Goal: Use online tool/utility: Utilize a website feature to perform a specific function

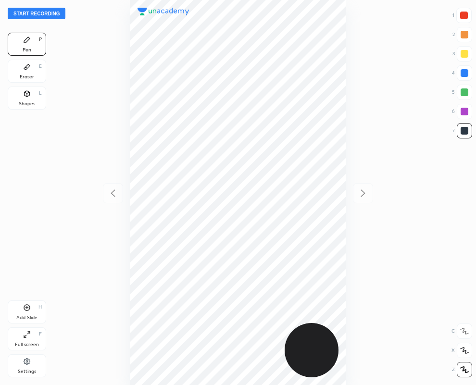
scroll to position [385, 322]
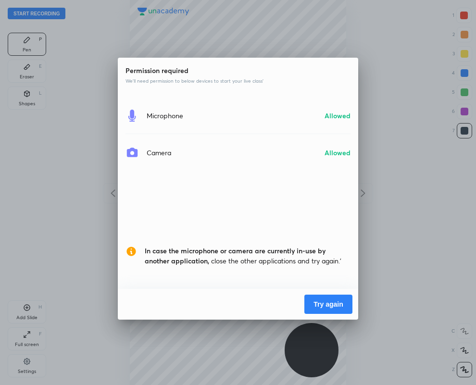
click at [326, 301] on button "Try again" at bounding box center [328, 304] width 48 height 19
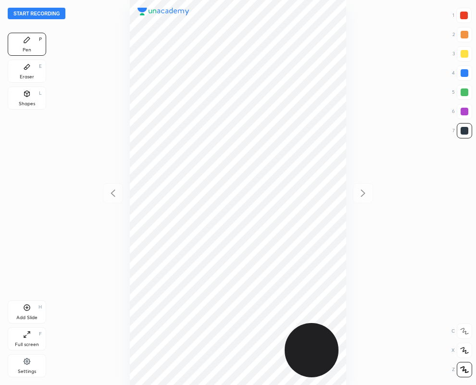
scroll to position [385, 322]
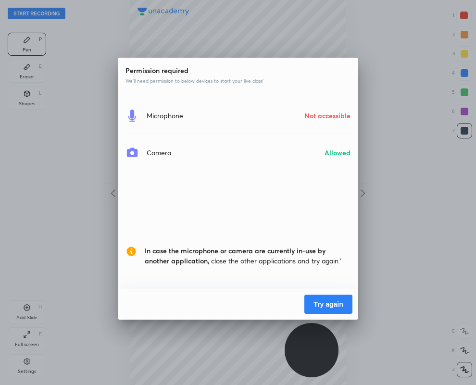
click at [323, 303] on button "Try again" at bounding box center [328, 304] width 48 height 19
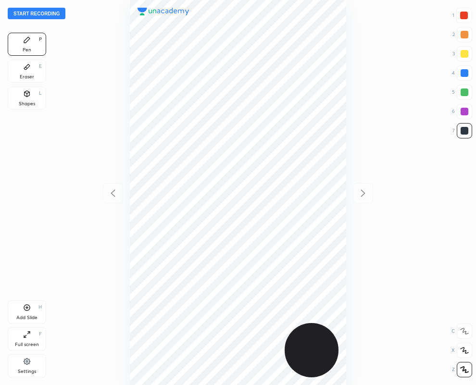
scroll to position [385, 322]
drag, startPoint x: 464, startPoint y: 113, endPoint x: 459, endPoint y: 116, distance: 6.0
click at [464, 113] on div at bounding box center [465, 112] width 8 height 8
drag, startPoint x: 24, startPoint y: 98, endPoint x: 110, endPoint y: 226, distance: 154.3
click at [25, 100] on div "Shapes L" at bounding box center [27, 98] width 38 height 23
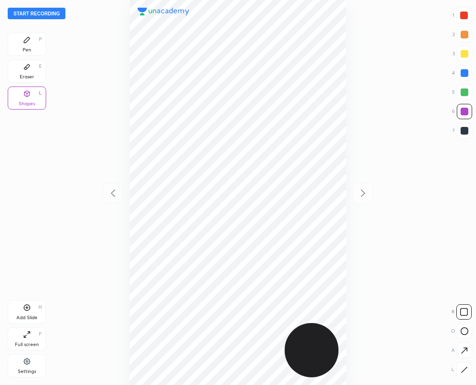
click at [463, 370] on icon at bounding box center [464, 369] width 7 height 7
drag, startPoint x: 462, startPoint y: 73, endPoint x: 357, endPoint y: 97, distance: 107.5
click at [462, 72] on div at bounding box center [465, 73] width 8 height 8
drag, startPoint x: 463, startPoint y: 13, endPoint x: 432, endPoint y: 33, distance: 36.5
click at [464, 12] on div at bounding box center [464, 16] width 8 height 8
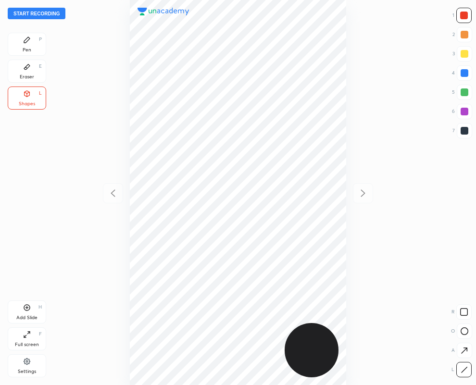
click at [27, 45] on div "Pen P" at bounding box center [27, 44] width 38 height 23
drag, startPoint x: 462, startPoint y: 131, endPoint x: 433, endPoint y: 135, distance: 29.5
click at [463, 132] on div at bounding box center [465, 131] width 8 height 8
click at [465, 15] on div at bounding box center [464, 16] width 8 height 8
click at [464, 73] on div at bounding box center [465, 73] width 8 height 8
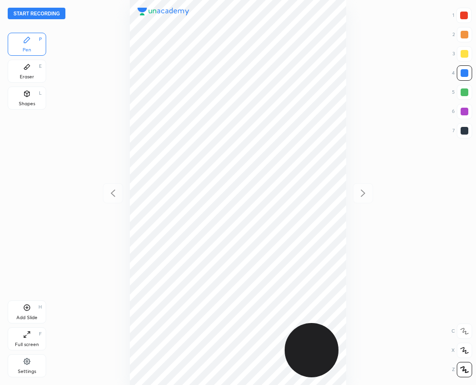
click at [30, 71] on div "Eraser E" at bounding box center [27, 71] width 38 height 23
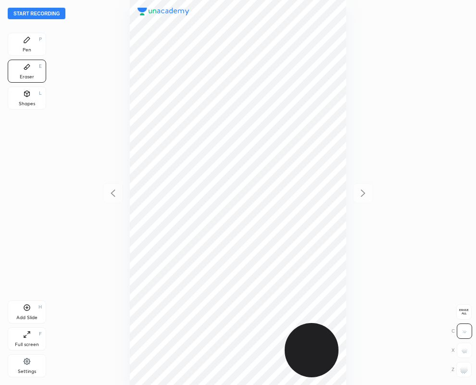
click at [19, 43] on div "Pen P" at bounding box center [27, 44] width 38 height 23
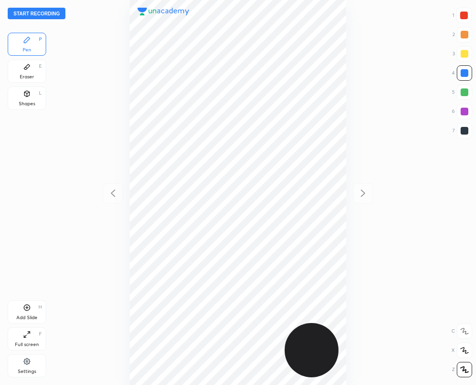
click at [28, 75] on div "Eraser" at bounding box center [27, 77] width 14 height 5
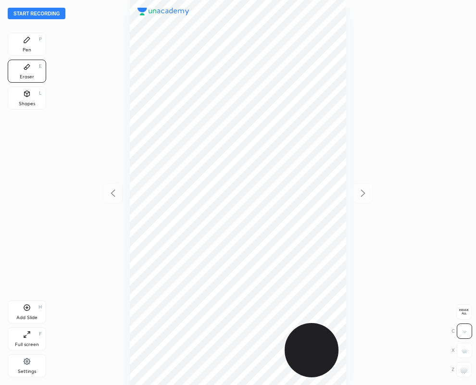
click at [35, 49] on div "Pen P" at bounding box center [27, 44] width 38 height 23
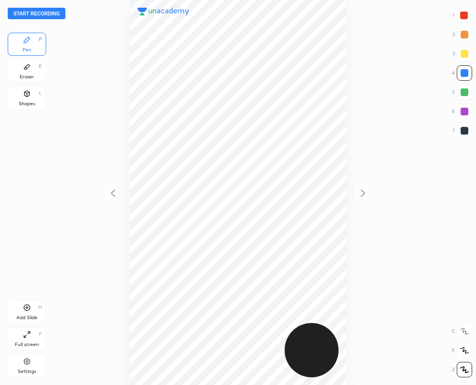
click at [465, 131] on div at bounding box center [465, 131] width 8 height 8
click at [29, 70] on icon at bounding box center [27, 67] width 8 height 8
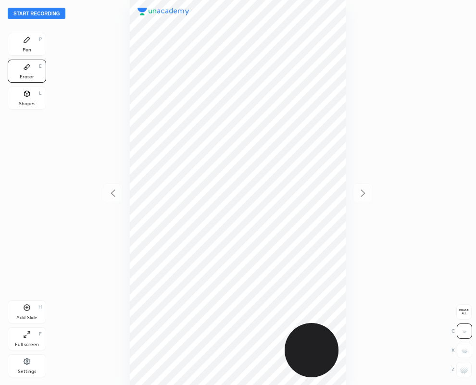
drag, startPoint x: 465, startPoint y: 375, endPoint x: 436, endPoint y: 323, distance: 59.9
click at [462, 369] on div at bounding box center [463, 369] width 15 height 15
click at [24, 44] on div "Pen P" at bounding box center [27, 44] width 38 height 23
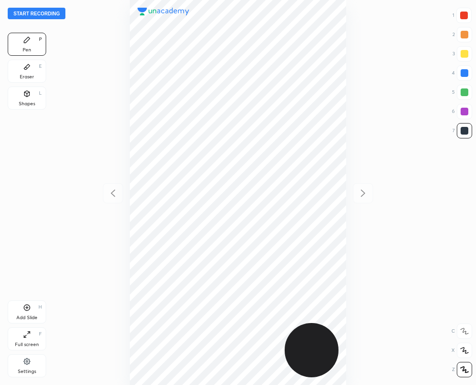
click at [32, 62] on div "Eraser E" at bounding box center [27, 71] width 38 height 23
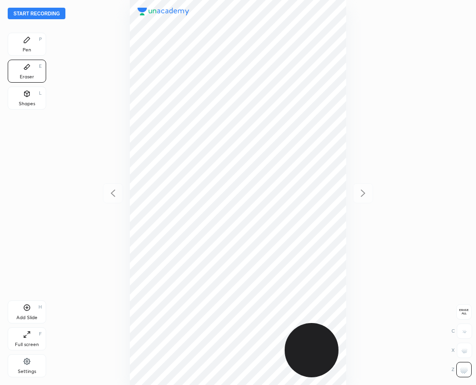
click at [25, 41] on icon at bounding box center [27, 40] width 6 height 6
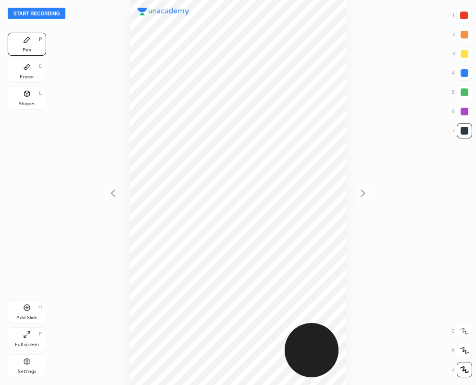
click at [465, 70] on div at bounding box center [465, 73] width 8 height 8
click at [464, 132] on div at bounding box center [465, 131] width 8 height 8
click at [24, 69] on icon at bounding box center [27, 67] width 8 height 8
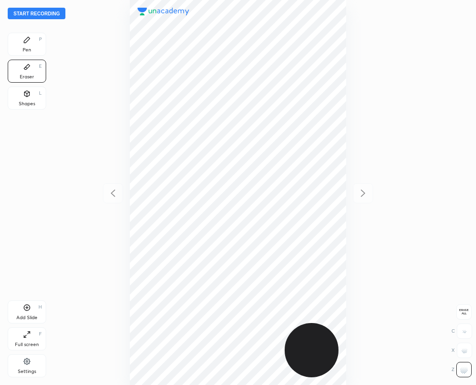
drag, startPoint x: 23, startPoint y: 45, endPoint x: 17, endPoint y: 39, distance: 7.8
click at [23, 42] on div "Pen P" at bounding box center [27, 44] width 38 height 23
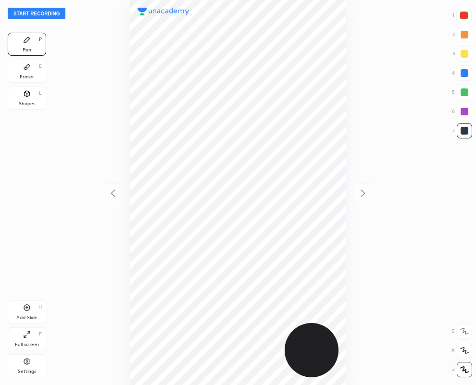
click at [21, 64] on div "Eraser E" at bounding box center [27, 71] width 38 height 23
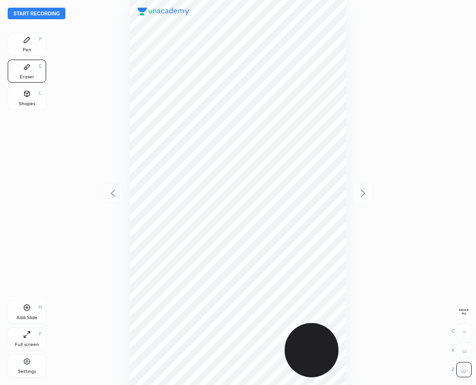
click at [30, 42] on icon at bounding box center [27, 40] width 8 height 8
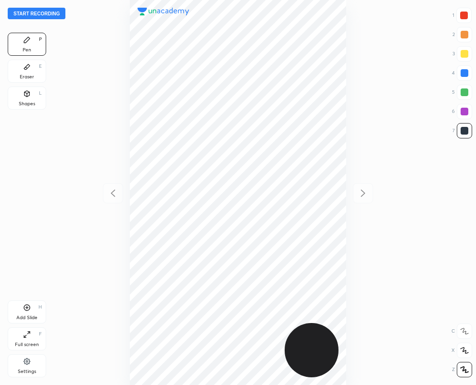
drag, startPoint x: 468, startPoint y: 74, endPoint x: 428, endPoint y: 80, distance: 40.0
click at [467, 74] on div at bounding box center [465, 73] width 8 height 8
click at [25, 76] on div "Eraser" at bounding box center [27, 77] width 14 height 5
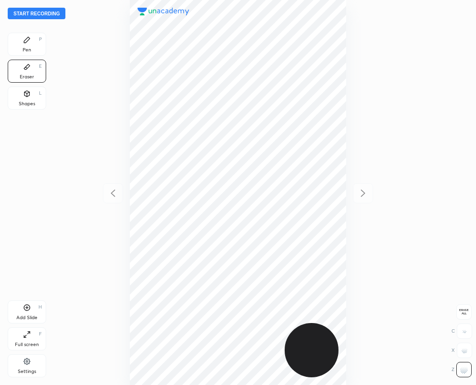
click at [28, 46] on div "Pen P" at bounding box center [27, 44] width 38 height 23
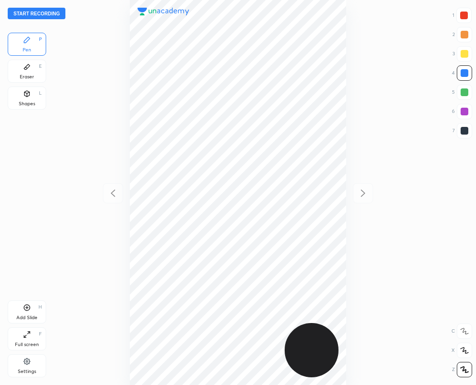
click at [465, 128] on div at bounding box center [465, 131] width 8 height 8
click at [464, 131] on div at bounding box center [465, 131] width 8 height 8
click at [466, 15] on div at bounding box center [464, 16] width 8 height 8
click at [464, 130] on div at bounding box center [465, 131] width 8 height 8
click at [43, 15] on button "Start recording" at bounding box center [37, 14] width 58 height 12
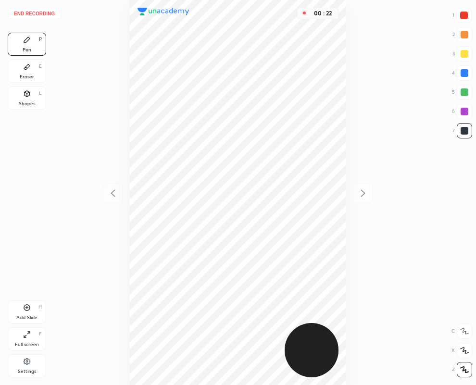
click at [462, 14] on div at bounding box center [464, 16] width 8 height 8
click at [463, 112] on div at bounding box center [465, 112] width 8 height 8
